Goal: Task Accomplishment & Management: Complete application form

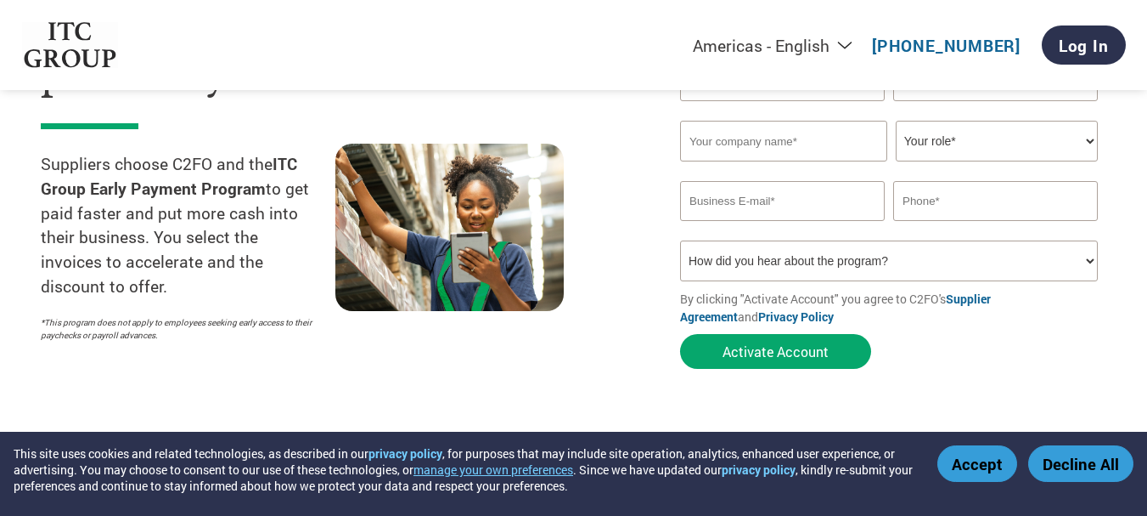
scroll to position [85, 0]
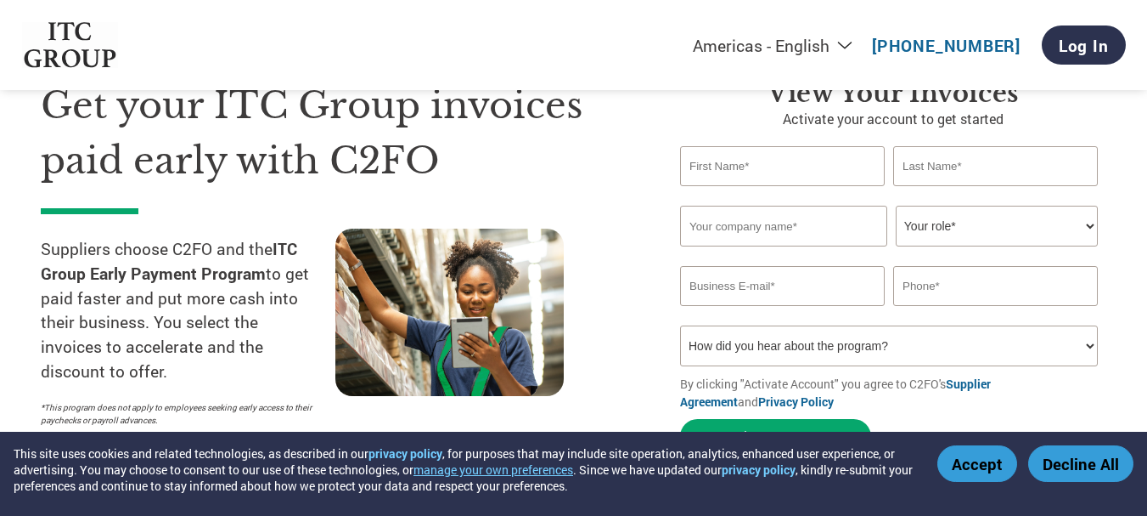
click at [710, 163] on input "text" at bounding box center [782, 166] width 205 height 40
type input "ABHISHEK"
type input "RAJ"
type input "M/S OM ENTERPRISES"
type input "[EMAIL_ADDRESS][DOMAIN_NAME]"
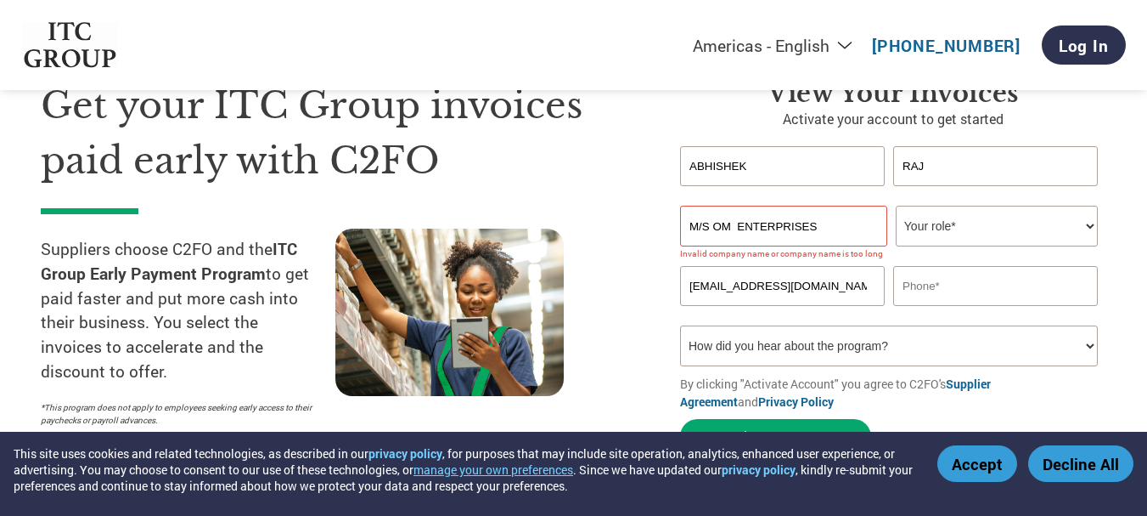
click at [927, 224] on select "Your role* CFO Controller Credit Manager Finance Director Treasurer CEO Preside…" at bounding box center [997, 226] width 202 height 41
select select "OWNER_FOUNDER"
click at [896, 206] on select "Your role* CFO Controller Credit Manager Finance Director Treasurer CEO Preside…" at bounding box center [997, 226] width 202 height 41
click at [766, 289] on input "[EMAIL_ADDRESS][DOMAIN_NAME]" at bounding box center [782, 286] width 205 height 40
type input "[EMAIL_ADDRESS][DOMAIN_NAME]"
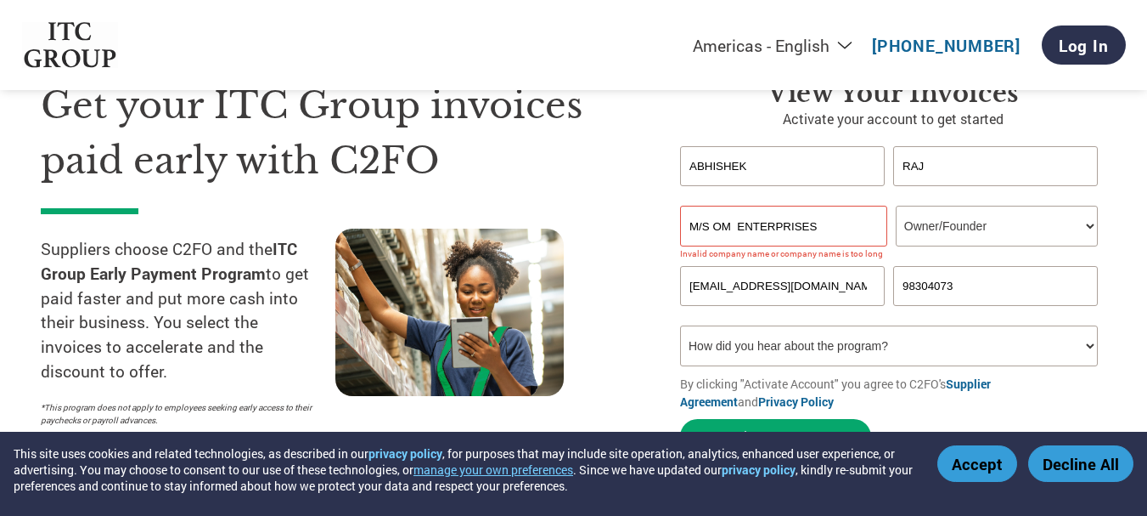
type input "9830407313"
click at [979, 339] on select "How did you hear about the program? Received a letter Email Social Media Online…" at bounding box center [889, 345] width 418 height 41
select select "Email"
click at [680, 325] on select "How did you hear about the program? Received a letter Email Social Media Online…" at bounding box center [889, 345] width 418 height 41
click at [714, 222] on input "M/S OM ENTERPRISES" at bounding box center [783, 226] width 207 height 41
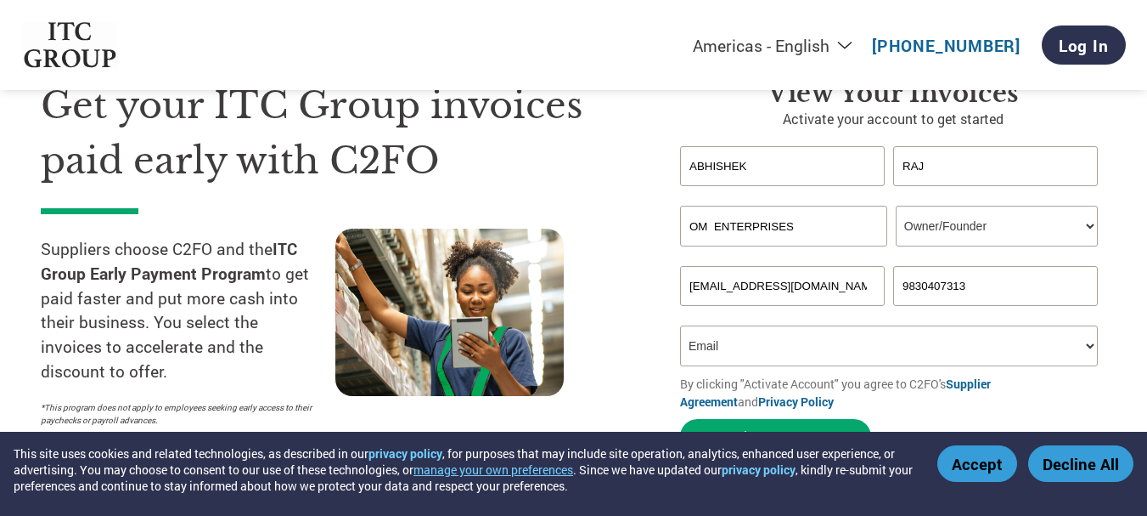
type input "OM ENTERPRISES"
drag, startPoint x: 583, startPoint y: 228, endPoint x: 593, endPoint y: 226, distance: 10.3
click at [583, 228] on div "Get your ITC Group invoices paid early with C2FO Suppliers choose C2FO and the …" at bounding box center [348, 270] width 614 height 384
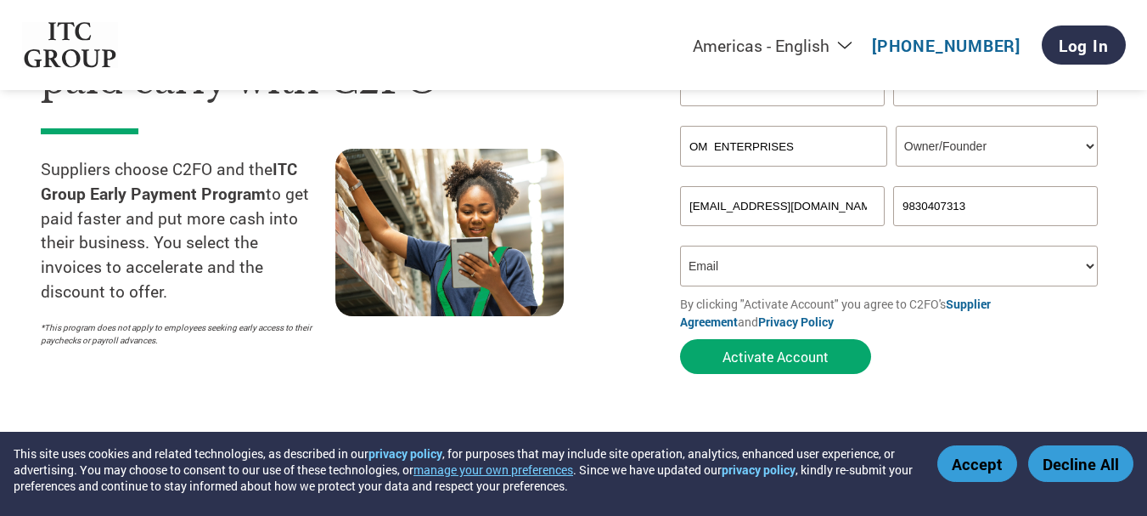
scroll to position [255, 0]
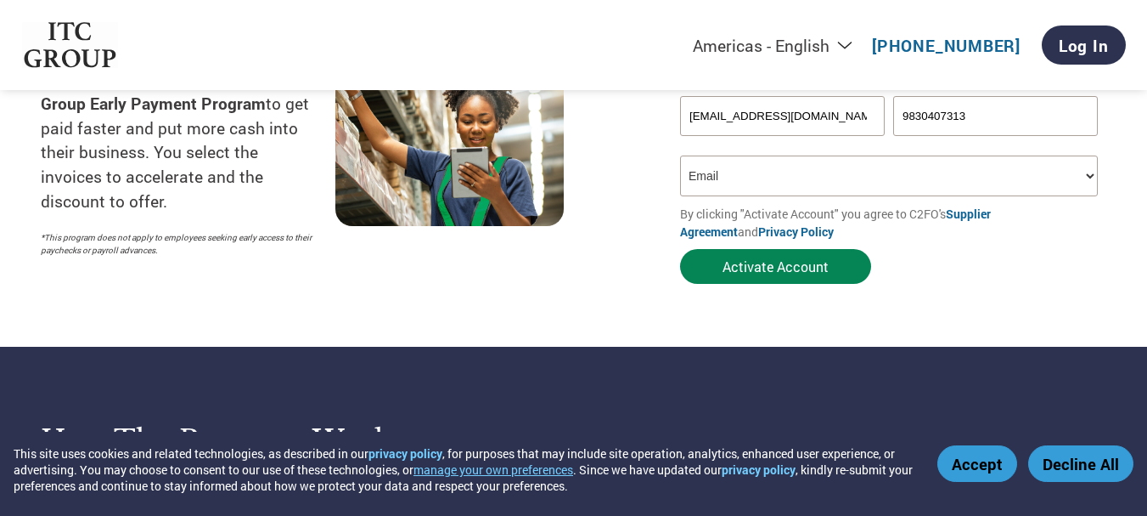
click at [799, 273] on button "Activate Account" at bounding box center [775, 266] width 191 height 35
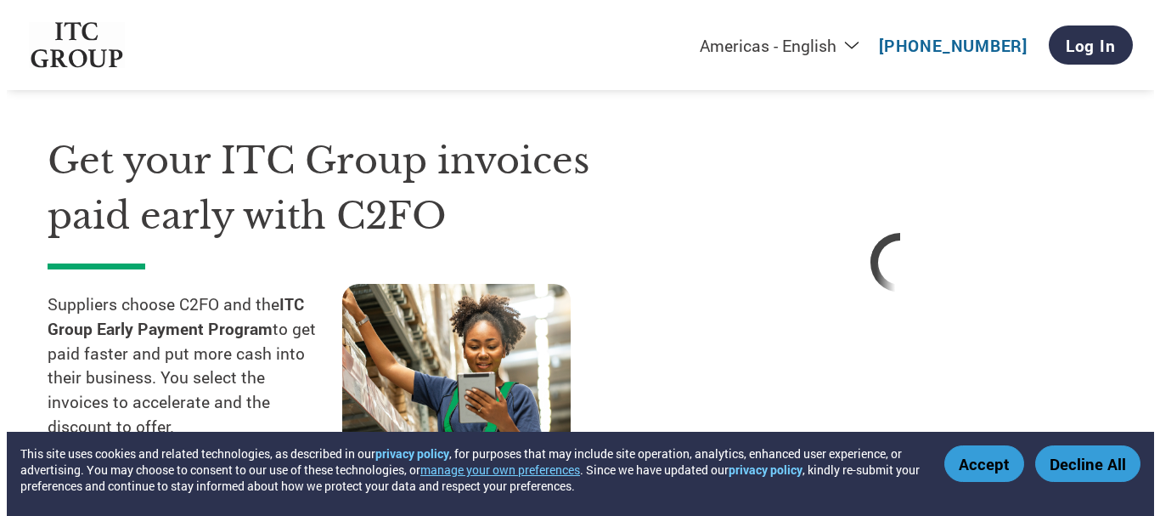
scroll to position [0, 0]
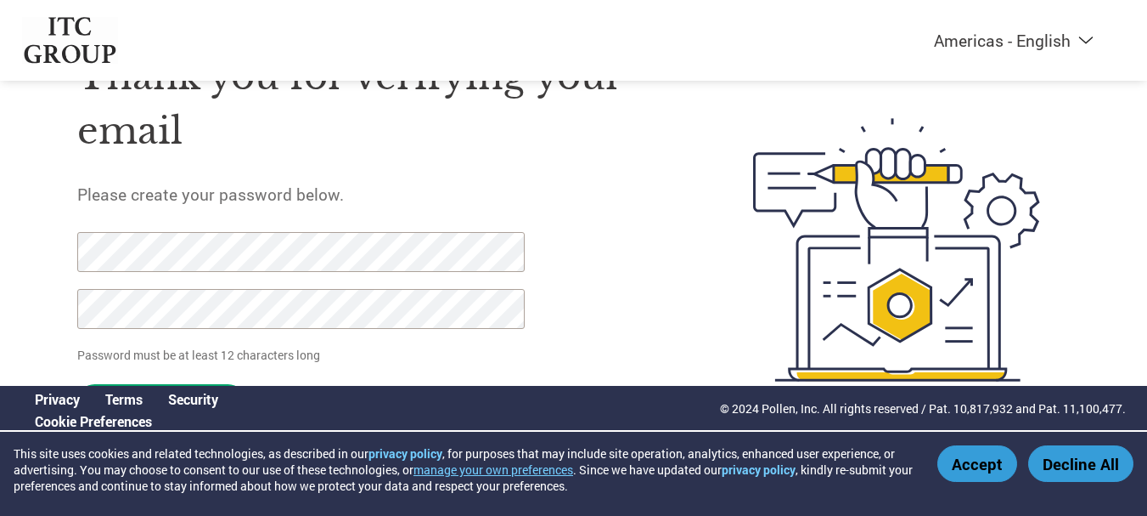
scroll to position [87, 0]
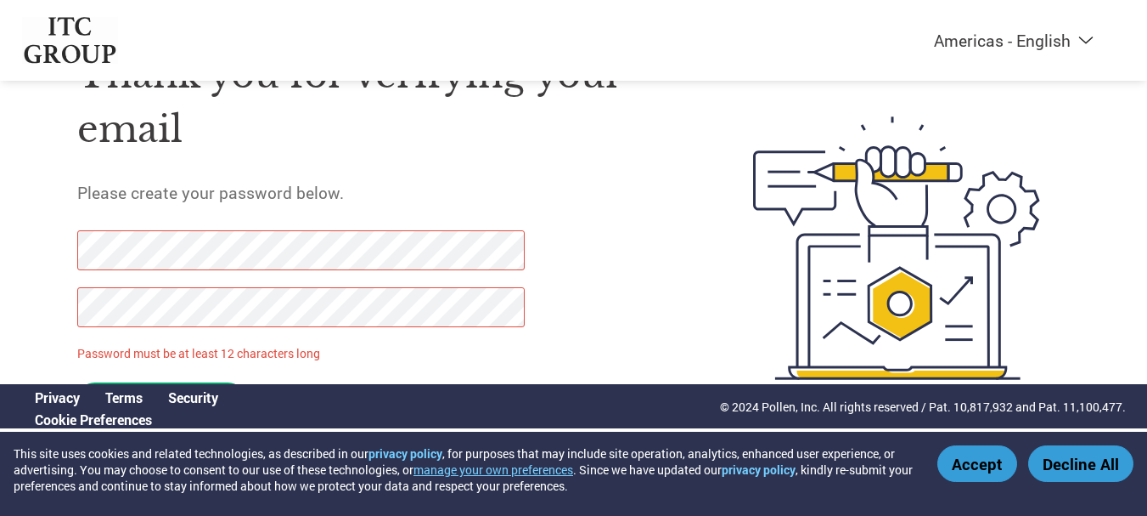
click at [971, 464] on button "Accept" at bounding box center [978, 463] width 80 height 37
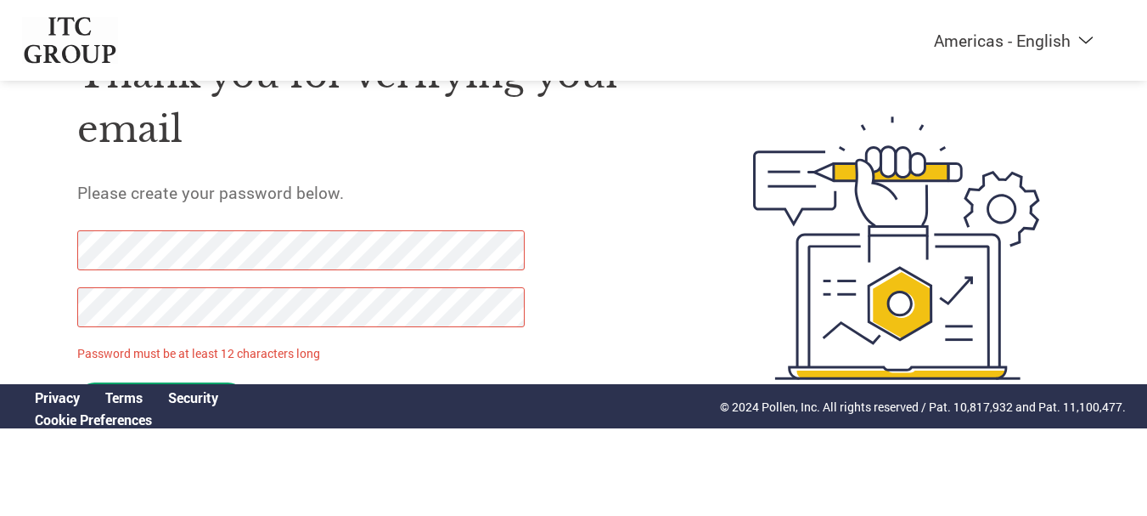
click at [62, 249] on div "Thank you for verifying your email Please create your password below. Password …" at bounding box center [574, 248] width 1104 height 450
click at [39, 298] on div "Thank you for verifying your email Please create your password below. Password …" at bounding box center [574, 248] width 1104 height 450
click at [598, 267] on div "Thank you for verifying your email Please create your password below. Password …" at bounding box center [375, 248] width 596 height 450
click at [63, 235] on div "Thank you for verifying your email Please create your password below. Password …" at bounding box center [574, 248] width 1104 height 450
click at [579, 285] on div "Thank you for verifying your email Please create your password below. Password …" at bounding box center [375, 248] width 596 height 450
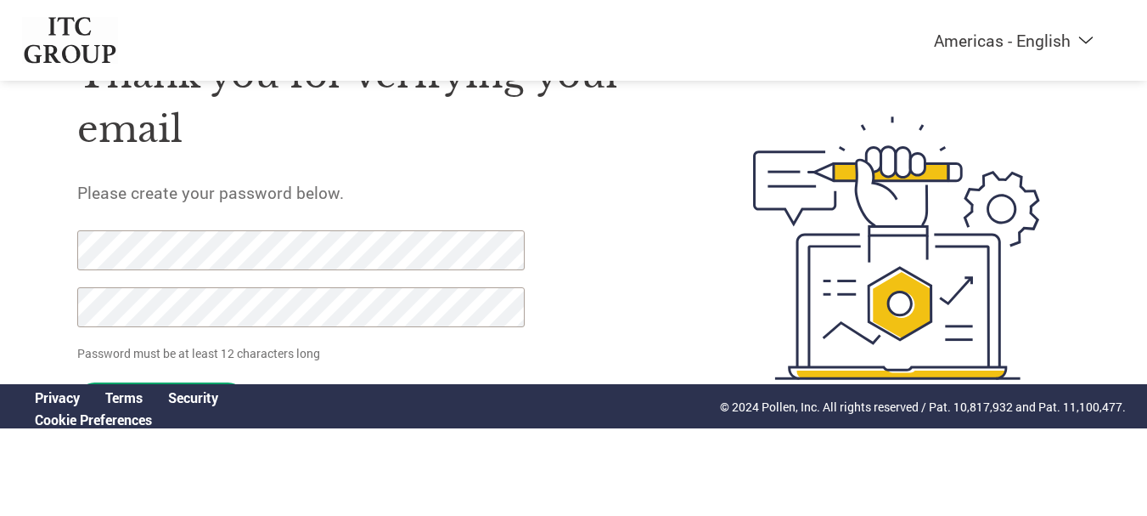
click at [187, 345] on p "Password must be at least 12 characters long" at bounding box center [304, 353] width 454 height 18
click at [932, 455] on img at bounding box center [897, 248] width 348 height 450
click at [242, 346] on p "Password must be at least 12 characters long" at bounding box center [304, 353] width 454 height 18
click at [292, 345] on p "Password must be at least 12 characters long" at bounding box center [304, 353] width 454 height 18
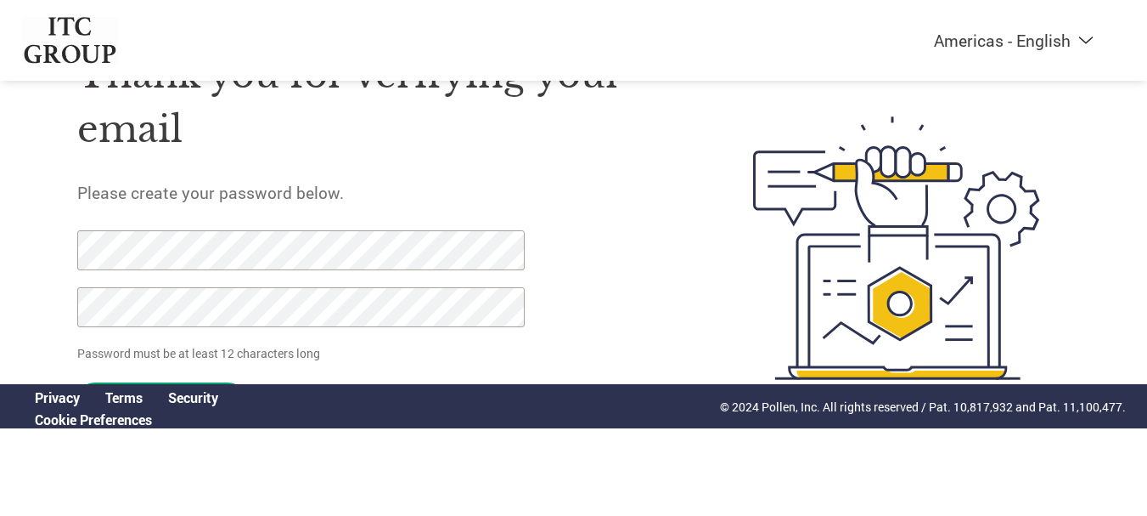
click at [936, 414] on p "© 2024 Pollen, Inc. All rights reserved / Pat. 10,817,932 and Pat. 11,100,477." at bounding box center [923, 406] width 406 height 18
click at [945, 290] on img at bounding box center [897, 248] width 348 height 450
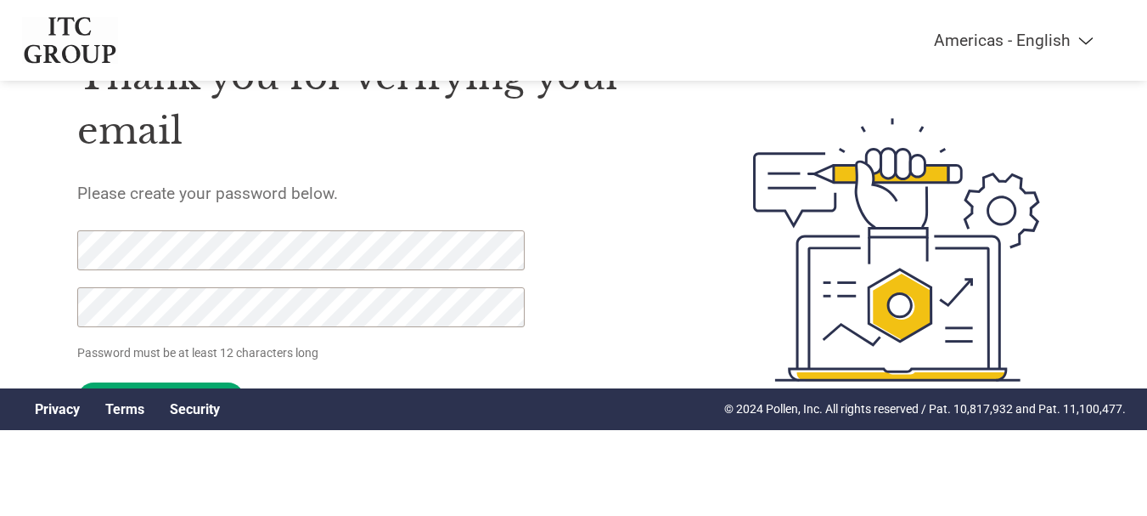
scroll to position [87, 0]
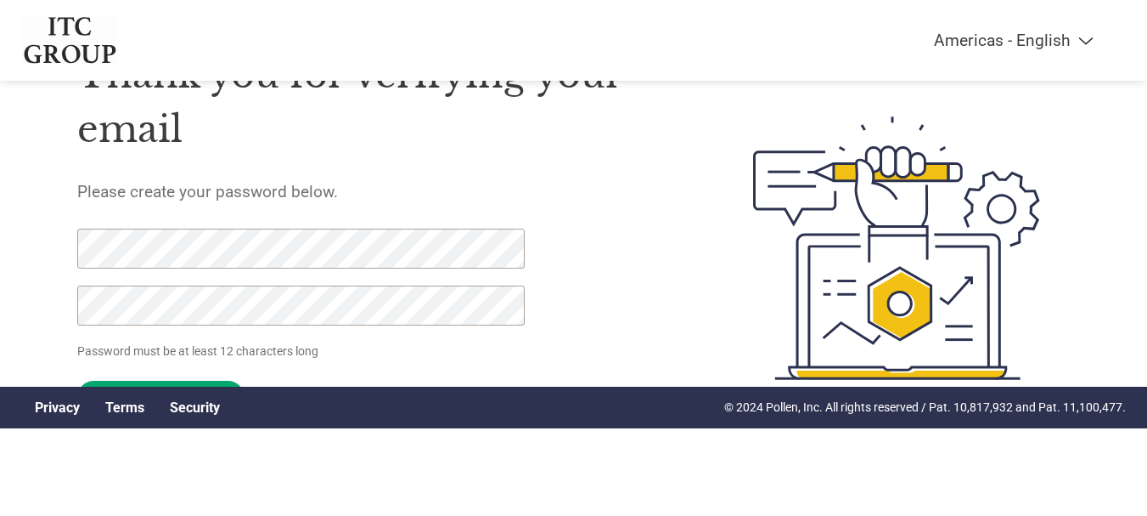
click at [632, 290] on div "Thank you for verifying your email Please create your password below. Password …" at bounding box center [375, 248] width 596 height 450
click at [214, 381] on input "Set Password" at bounding box center [160, 396] width 167 height 33
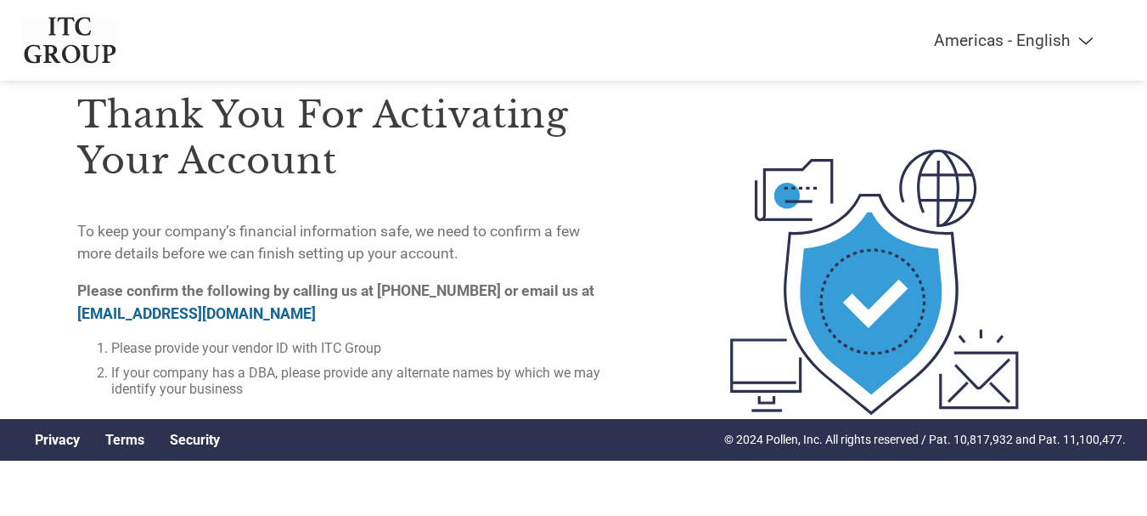
scroll to position [85, 0]
